Goal: Navigation & Orientation: Find specific page/section

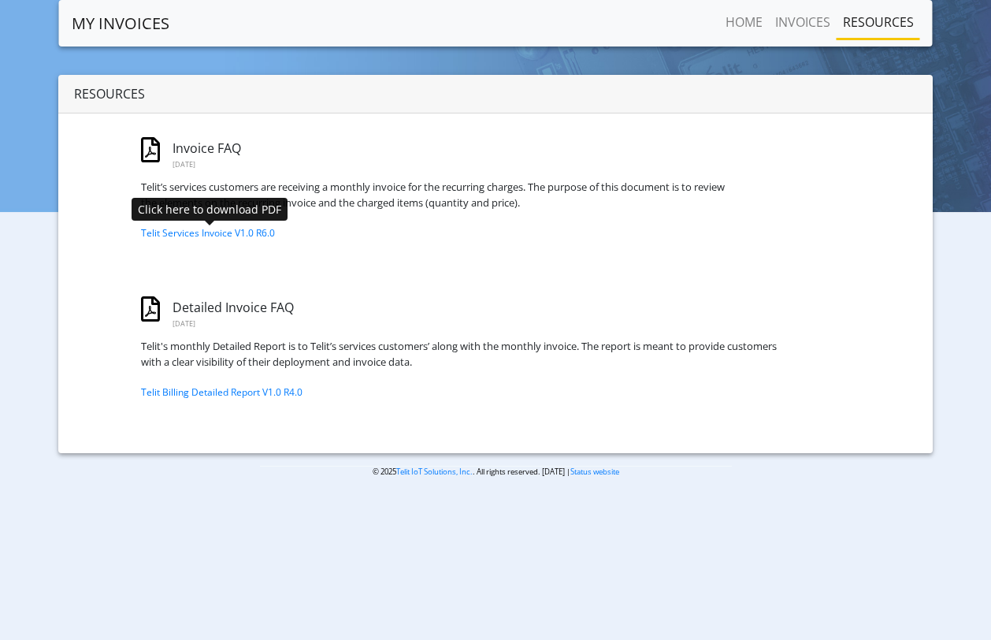
click at [143, 21] on link "MY INVOICES" at bounding box center [121, 24] width 98 height 32
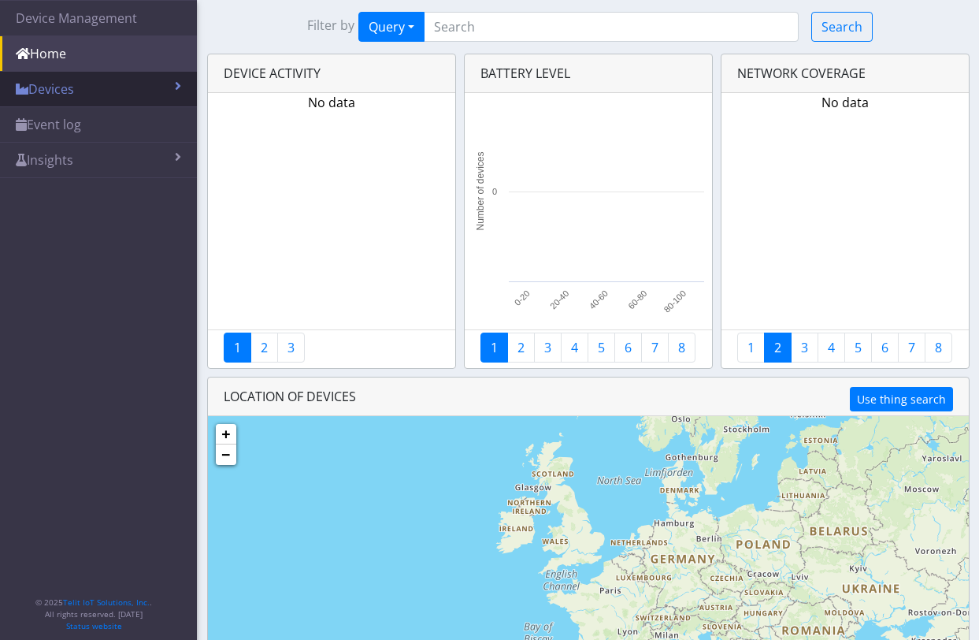
click at [87, 93] on link "Devices" at bounding box center [98, 89] width 197 height 35
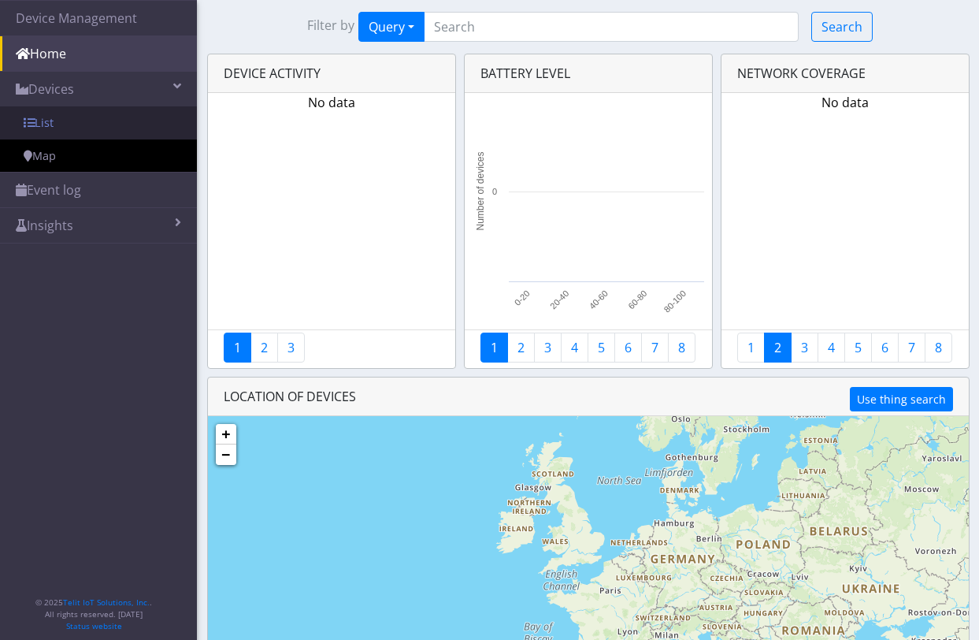
click at [52, 116] on link "List" at bounding box center [98, 122] width 197 height 33
